Goal: Check status

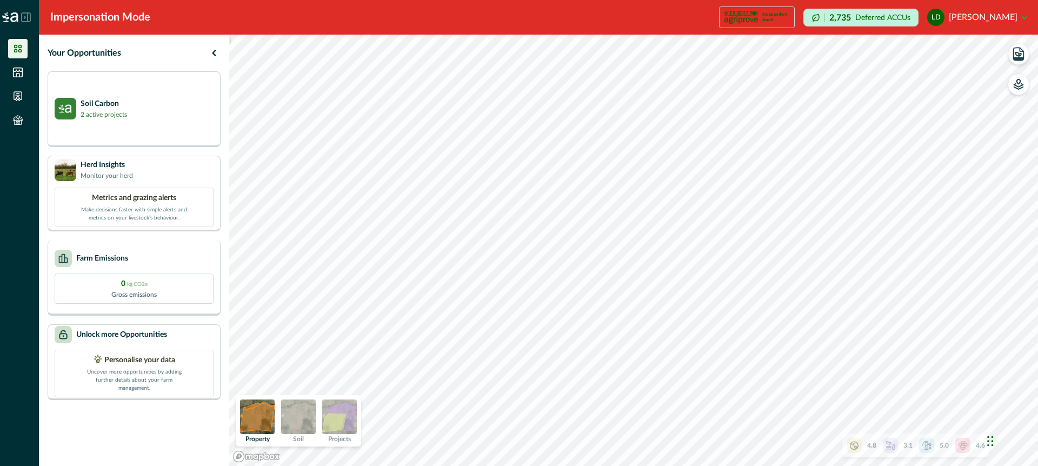
click at [156, 250] on div "Farm Emissions" at bounding box center [134, 258] width 159 height 17
